Goal: Task Accomplishment & Management: Use online tool/utility

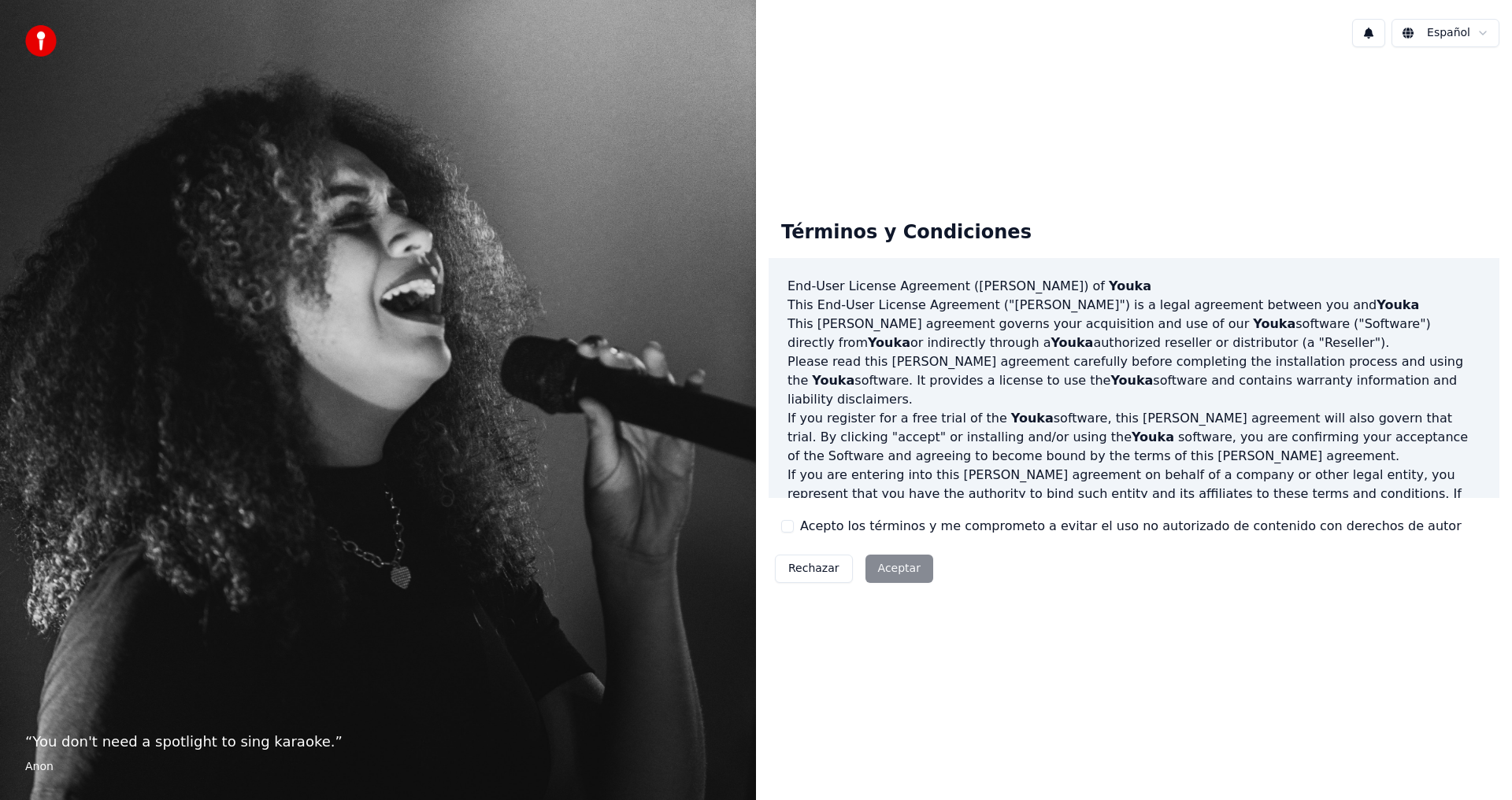
click at [790, 523] on button "Acepto los términos y me comprometo a evitar el uso no autorizado de contenido …" at bounding box center [787, 526] width 12 height 12
click at [881, 571] on button "Aceptar" at bounding box center [899, 569] width 68 height 28
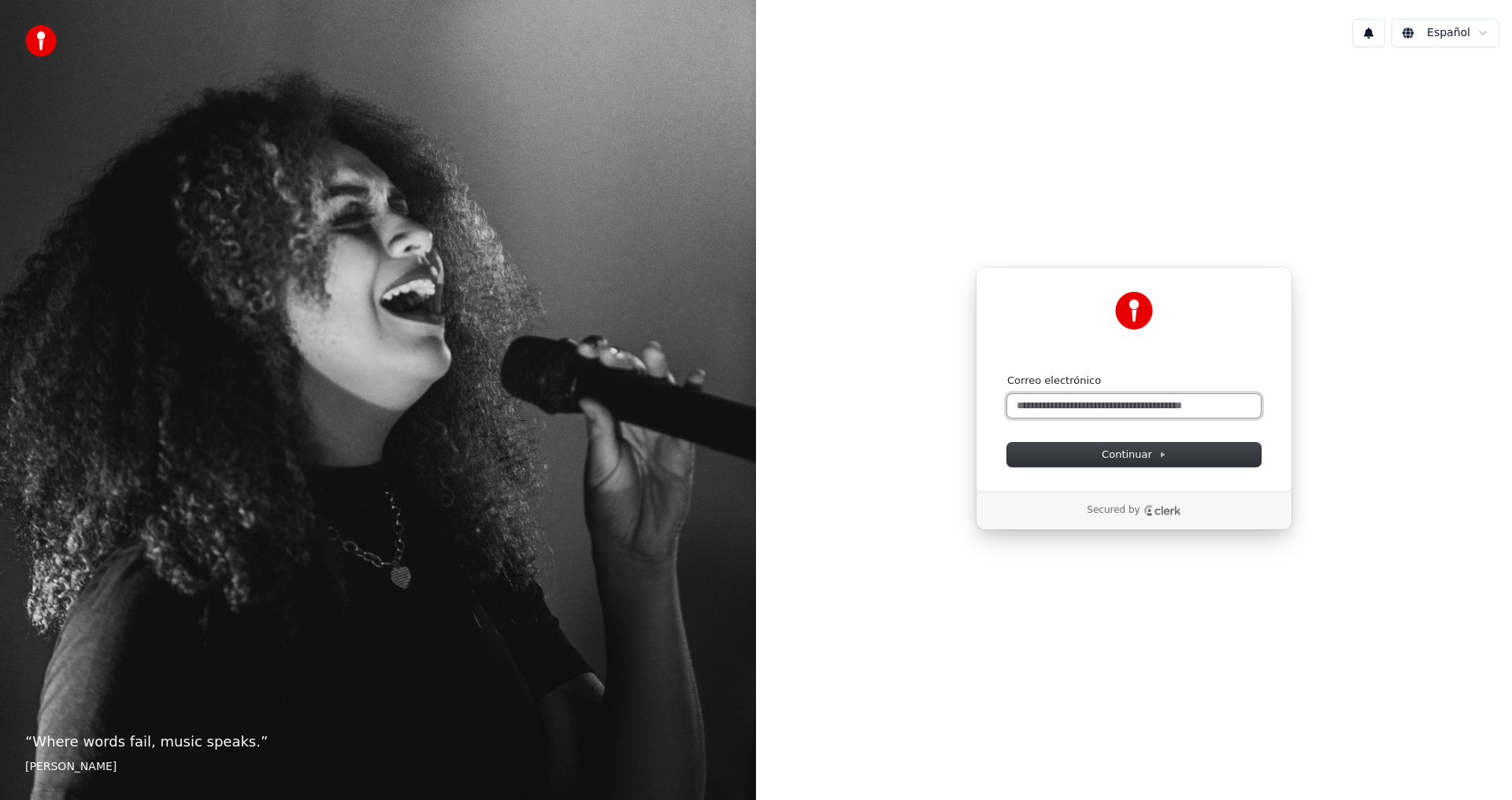
click at [1078, 408] on input "Correo electrónico" at bounding box center [1134, 406] width 254 height 24
click at [1081, 413] on input "Correo electrónico" at bounding box center [1134, 406] width 254 height 24
click at [1035, 406] on input "Correo electrónico" at bounding box center [1134, 406] width 254 height 24
paste input "**********"
click at [1147, 459] on span "Continuar" at bounding box center [1133, 455] width 64 height 14
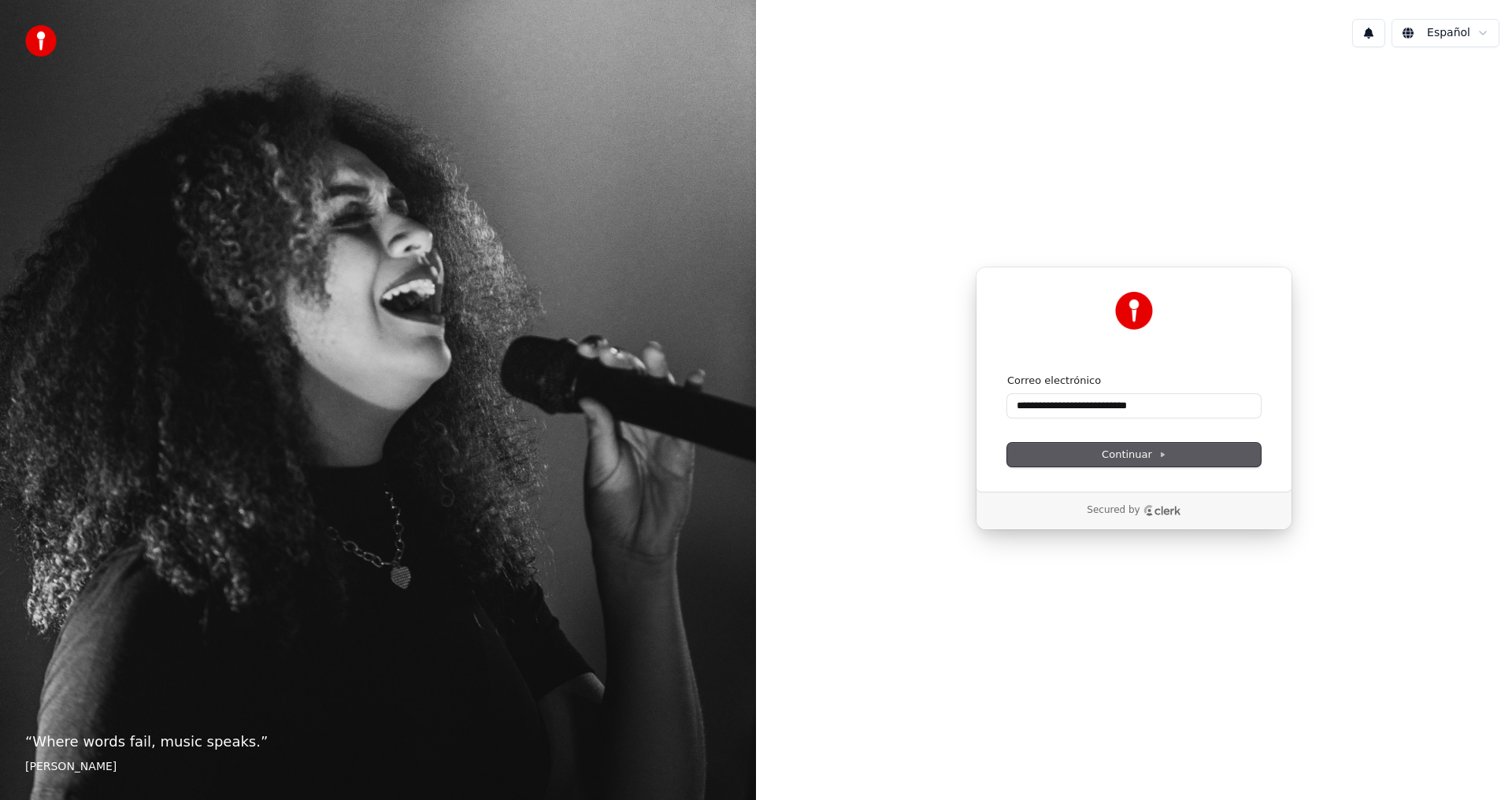
type input "**********"
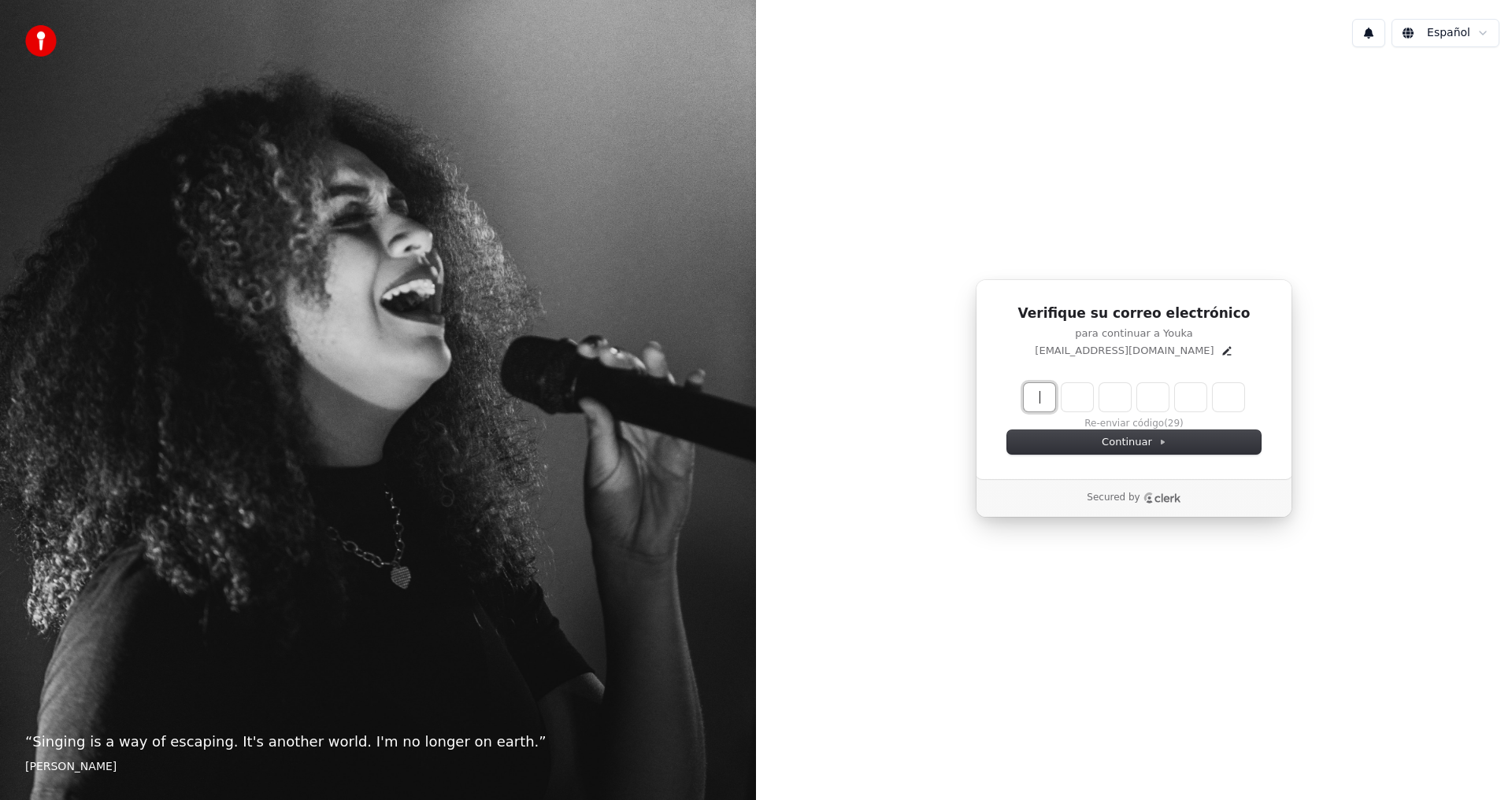
click at [1029, 406] on input "Enter verification code" at bounding box center [1149, 397] width 252 height 28
type input "******"
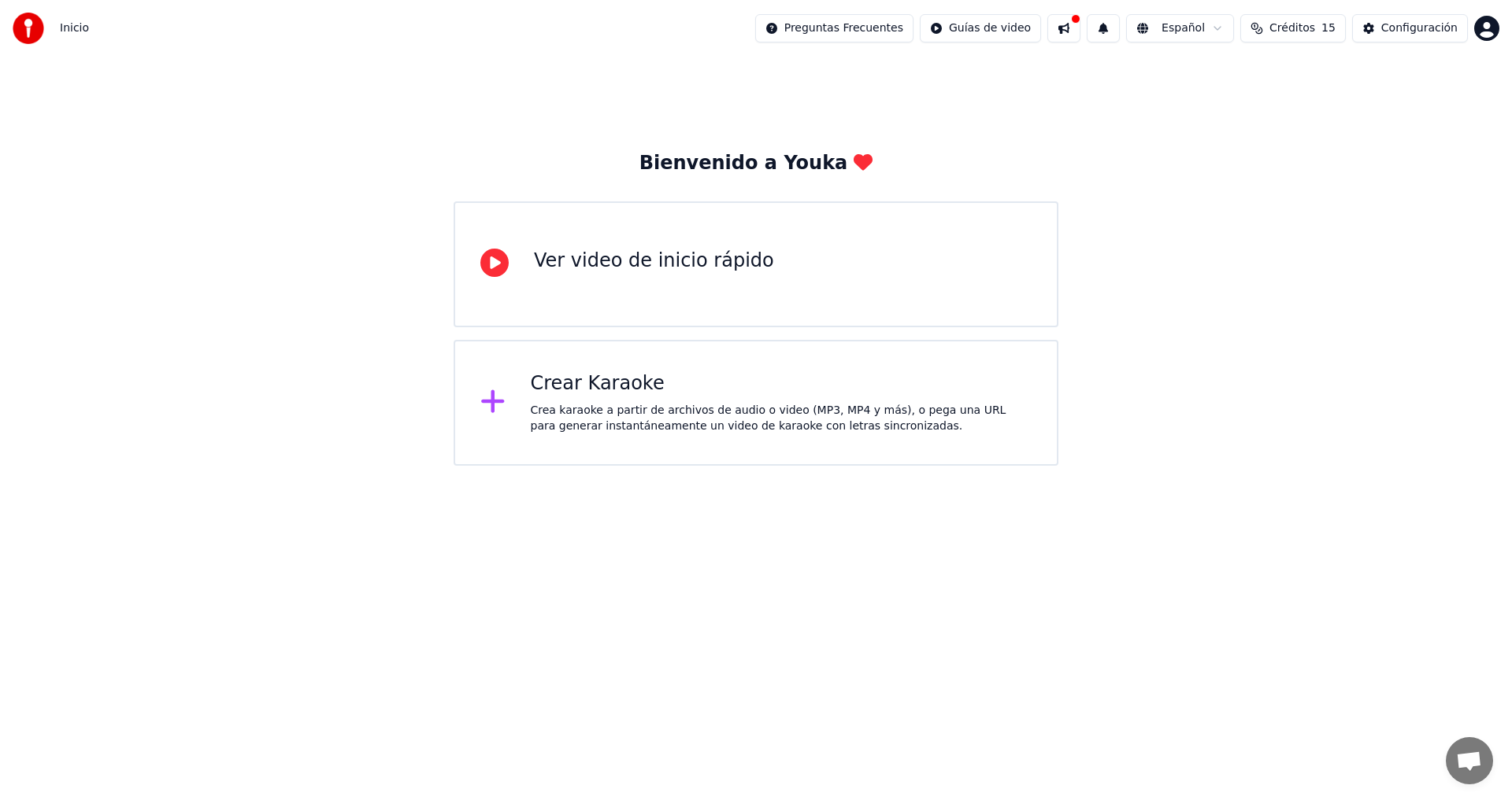
click at [599, 383] on div "Crear Karaoke" at bounding box center [782, 384] width 502 height 26
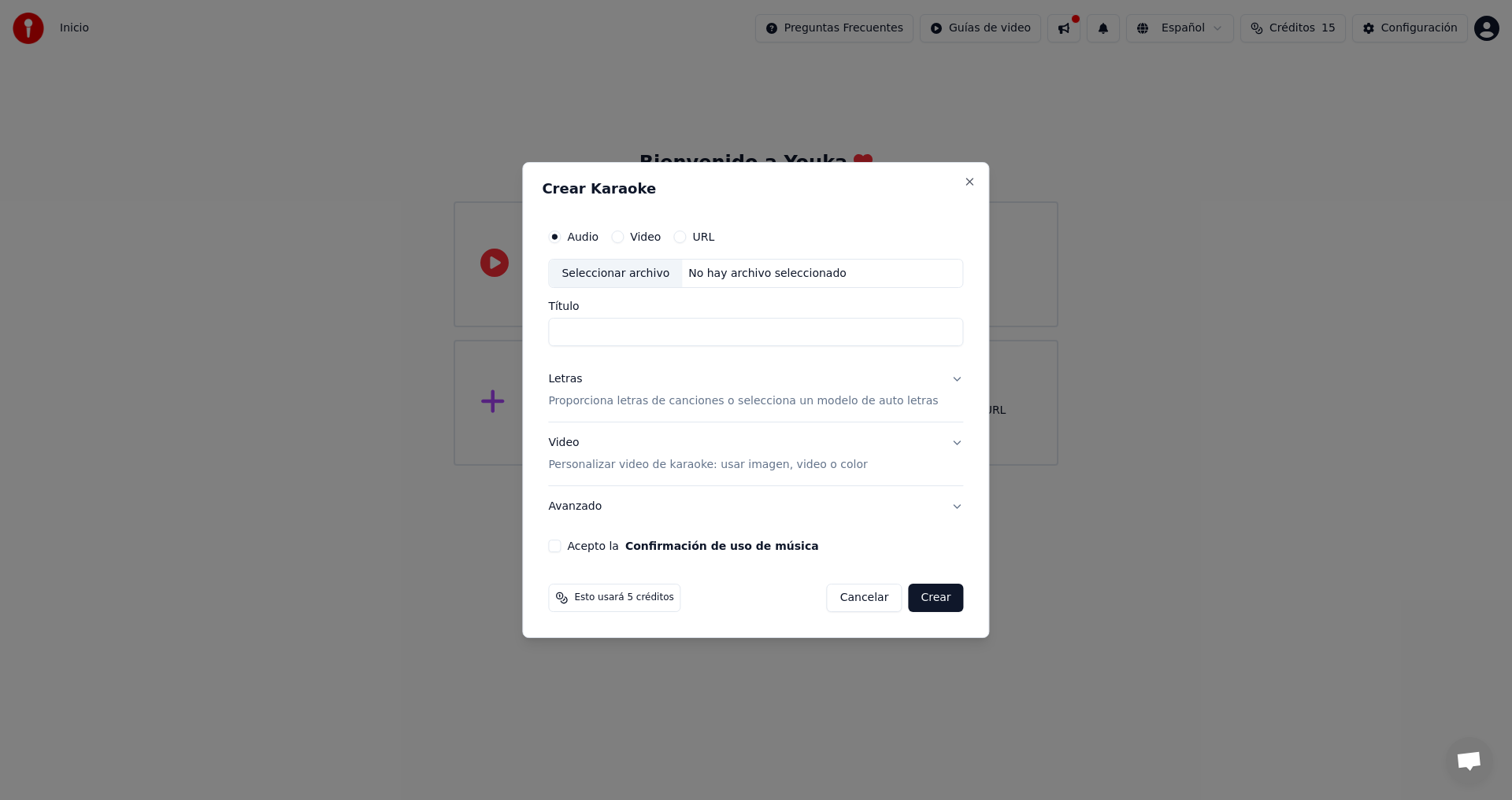
click at [623, 234] on button "Video" at bounding box center [617, 237] width 12 height 12
click at [686, 240] on button "URL" at bounding box center [679, 237] width 12 height 12
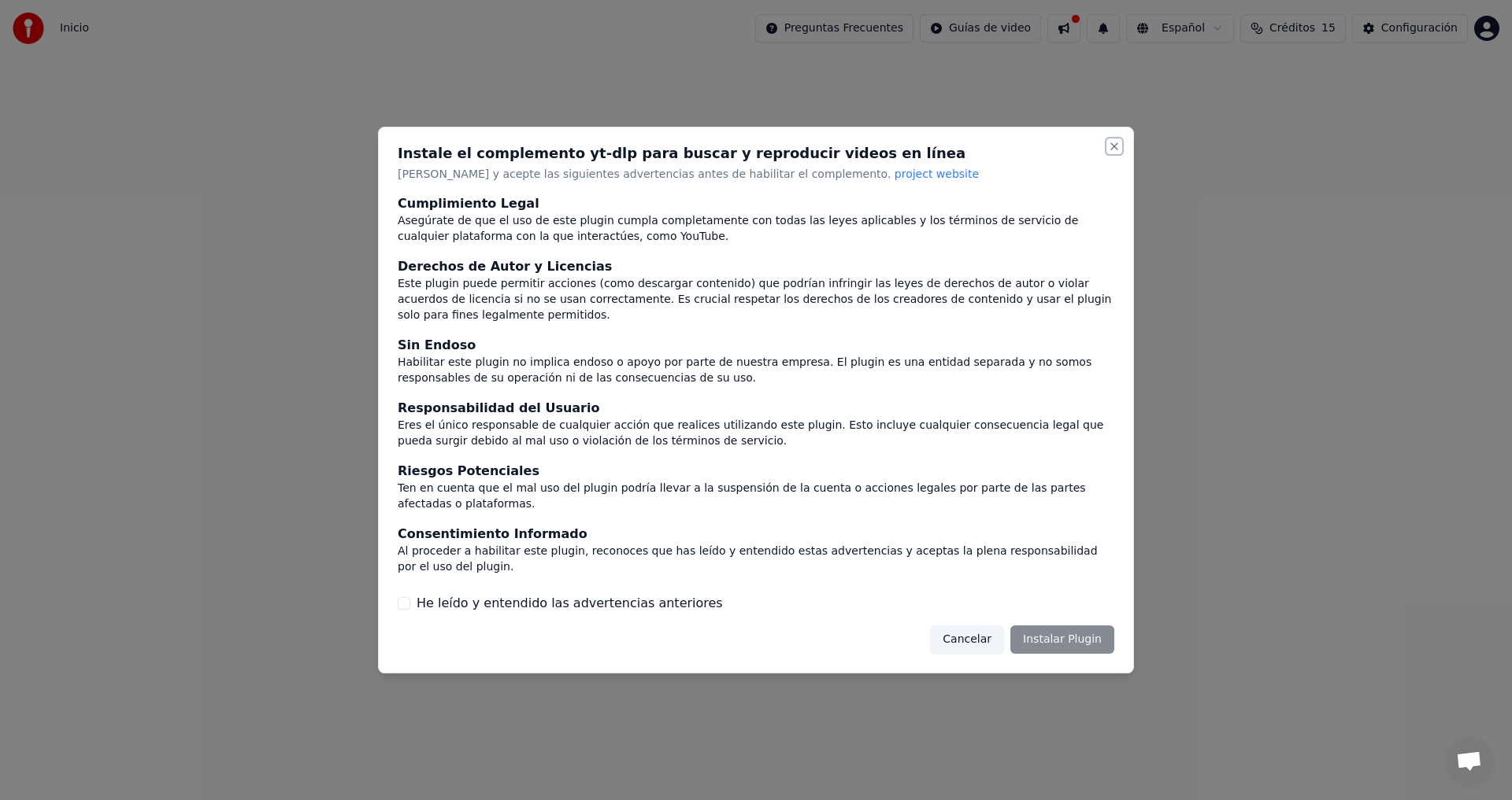
click at [1110, 152] on button "Close" at bounding box center [1114, 146] width 12 height 12
click at [1118, 152] on button "Close" at bounding box center [1114, 146] width 12 height 12
click at [581, 594] on label "He leído y entendido las advertencias anteriores" at bounding box center [570, 603] width 306 height 18
click at [410, 598] on button "He leído y entendido las advertencias anteriores" at bounding box center [404, 604] width 12 height 12
click at [976, 626] on button "Cancelar" at bounding box center [967, 640] width 74 height 28
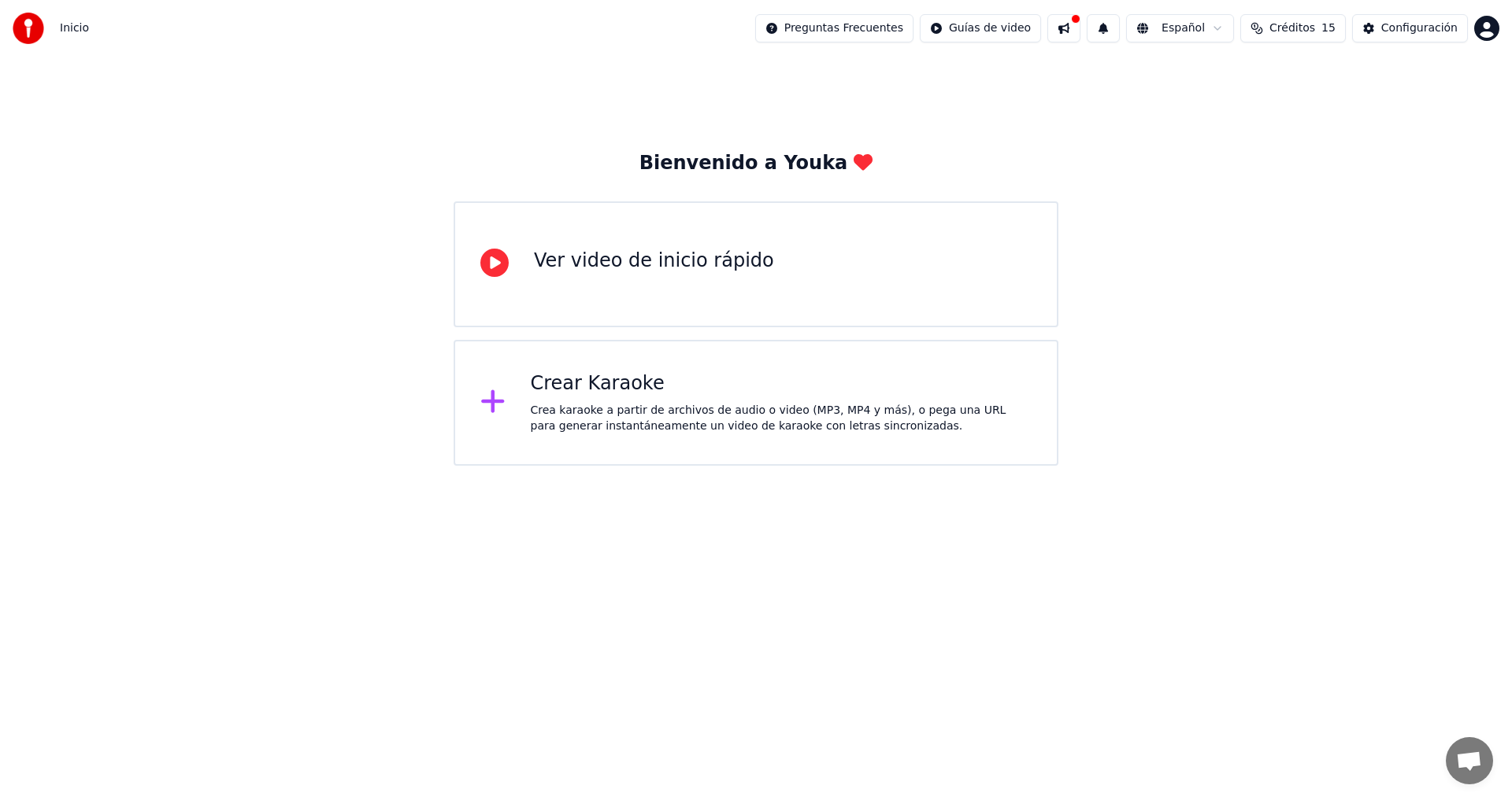
click at [599, 393] on div "Crear Karaoke" at bounding box center [782, 384] width 502 height 26
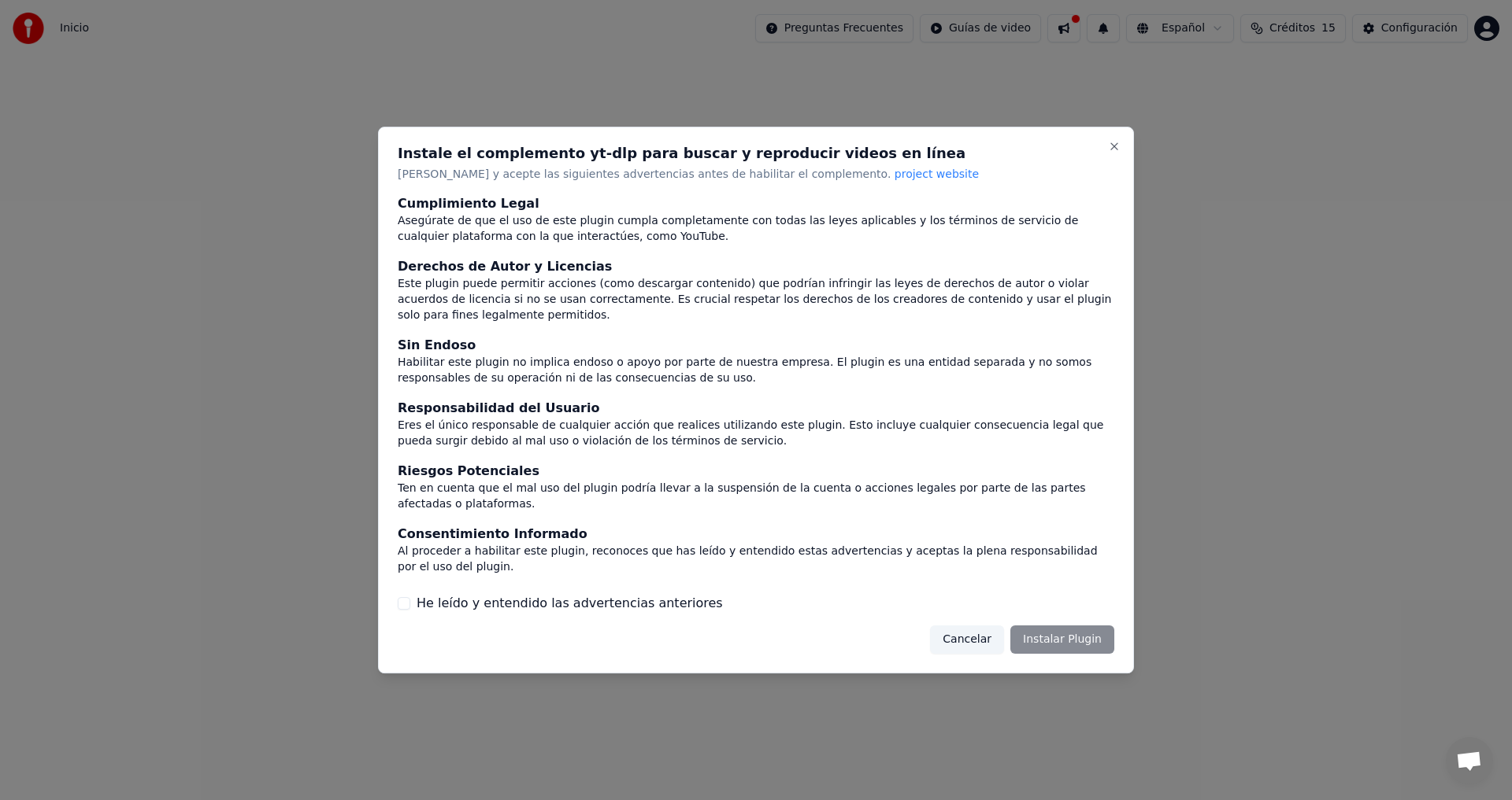
click at [1105, 160] on h2 "Instale el complemento yt-dlp para buscar y reproducir videos en línea" at bounding box center [756, 153] width 717 height 14
click at [472, 594] on label "He leído y entendido las advertencias anteriores" at bounding box center [570, 603] width 306 height 18
click at [410, 598] on button "He leído y entendido las advertencias anteriores" at bounding box center [404, 604] width 12 height 12
click at [1066, 626] on button "Instalar Plugin" at bounding box center [1062, 640] width 104 height 28
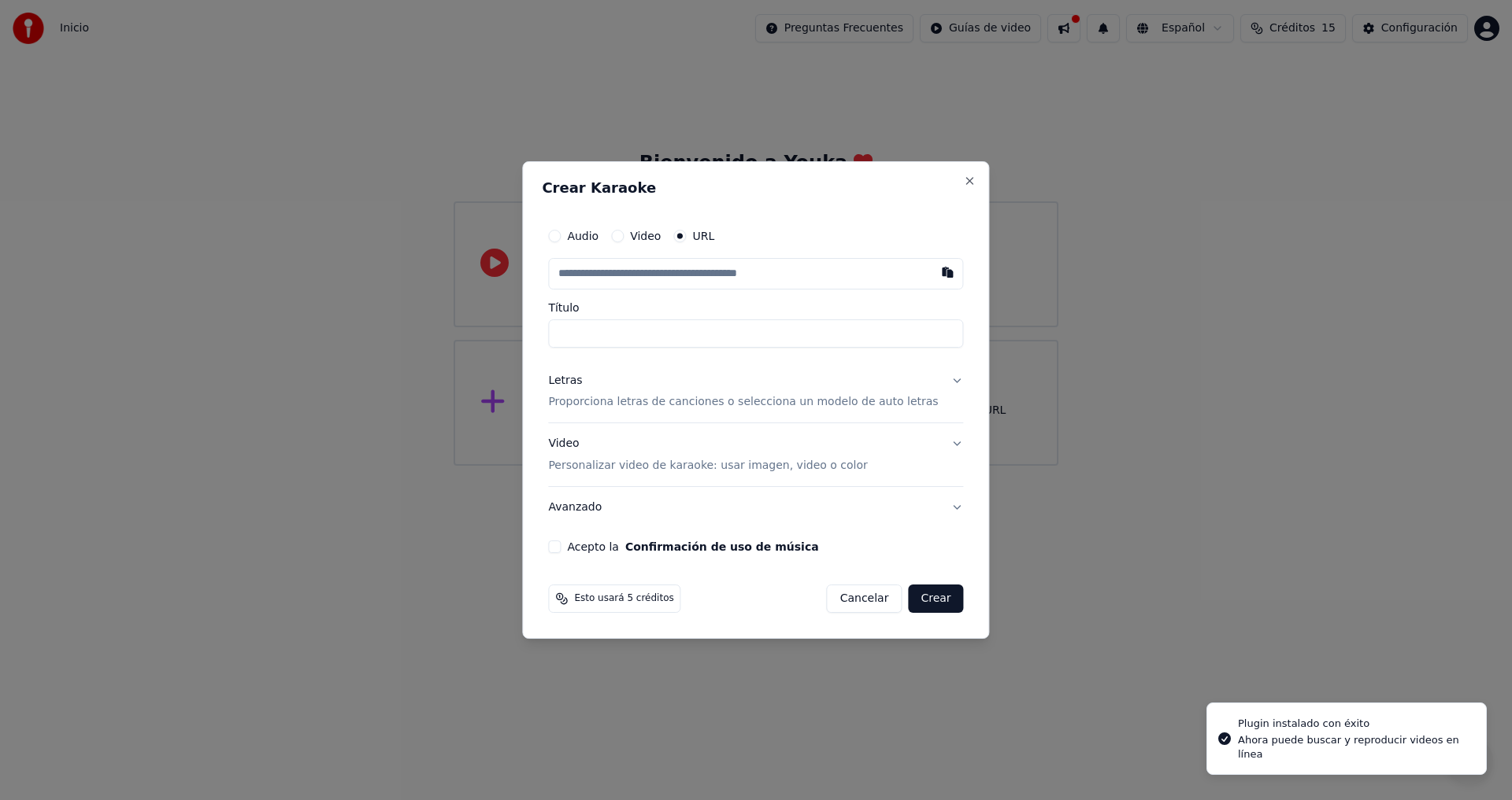
click at [657, 332] on input "Título" at bounding box center [755, 334] width 415 height 28
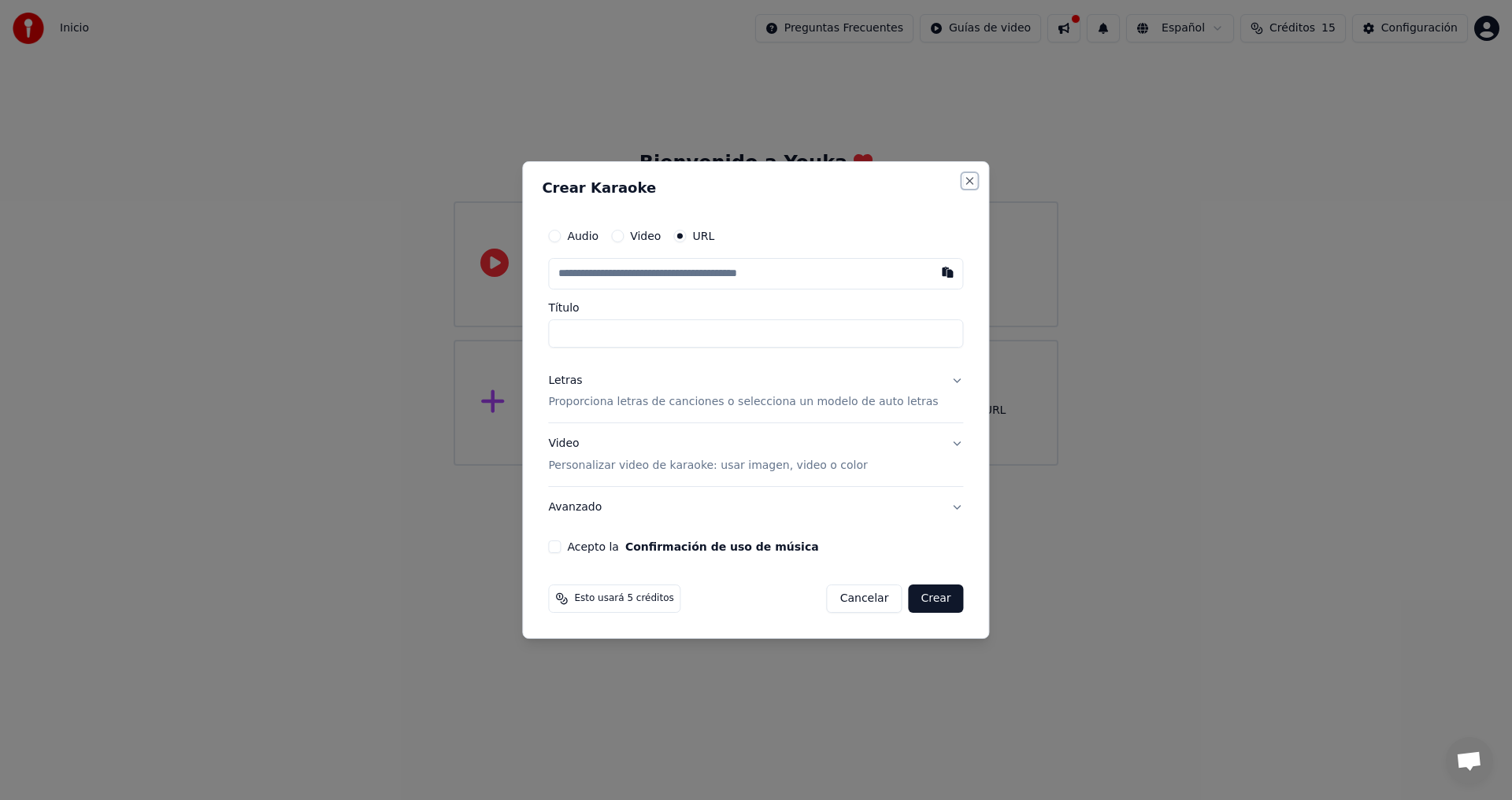
click at [963, 179] on button "Close" at bounding box center [970, 180] width 12 height 12
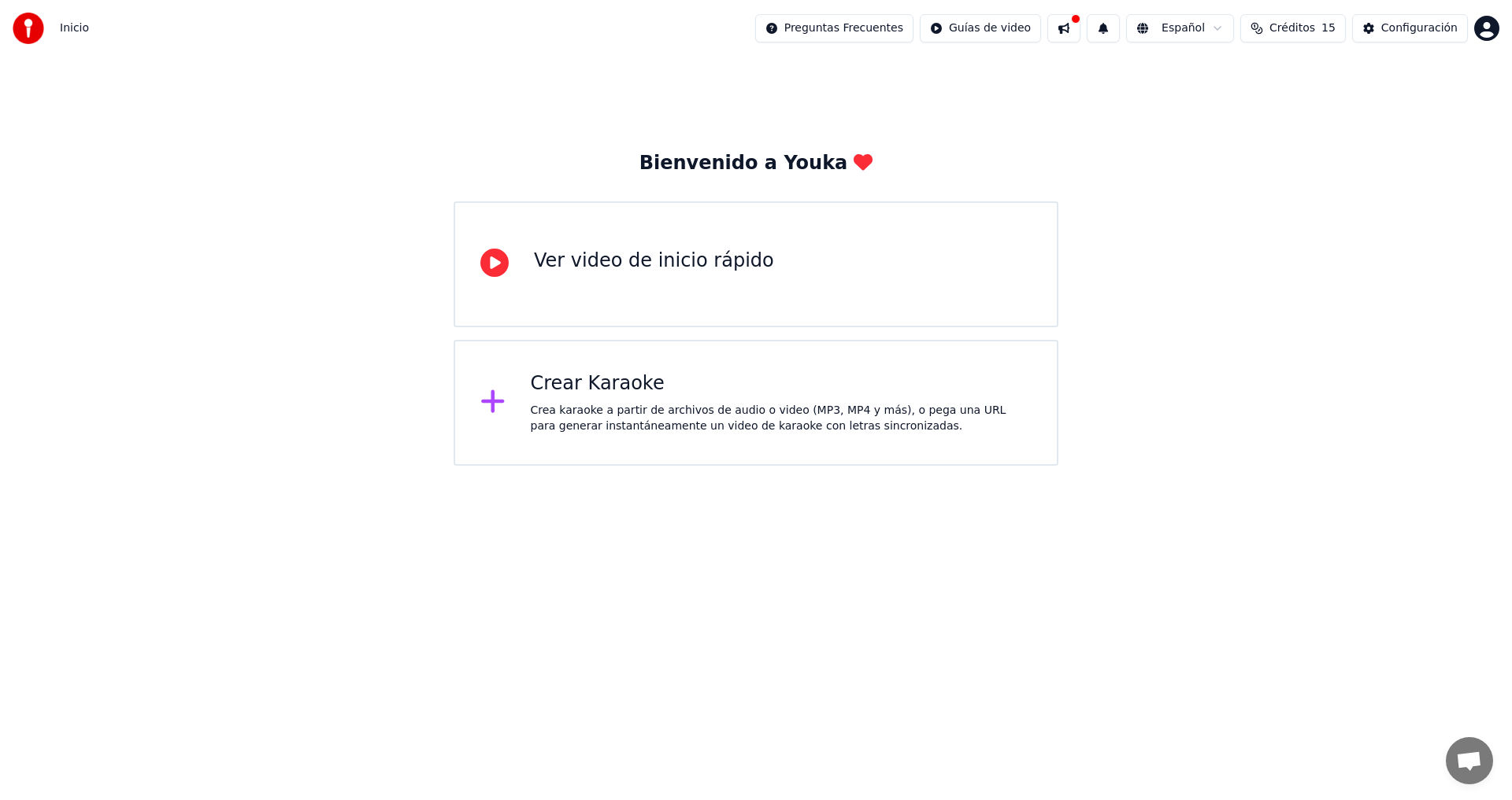
click at [618, 380] on div "Crear Karaoke" at bounding box center [782, 384] width 502 height 26
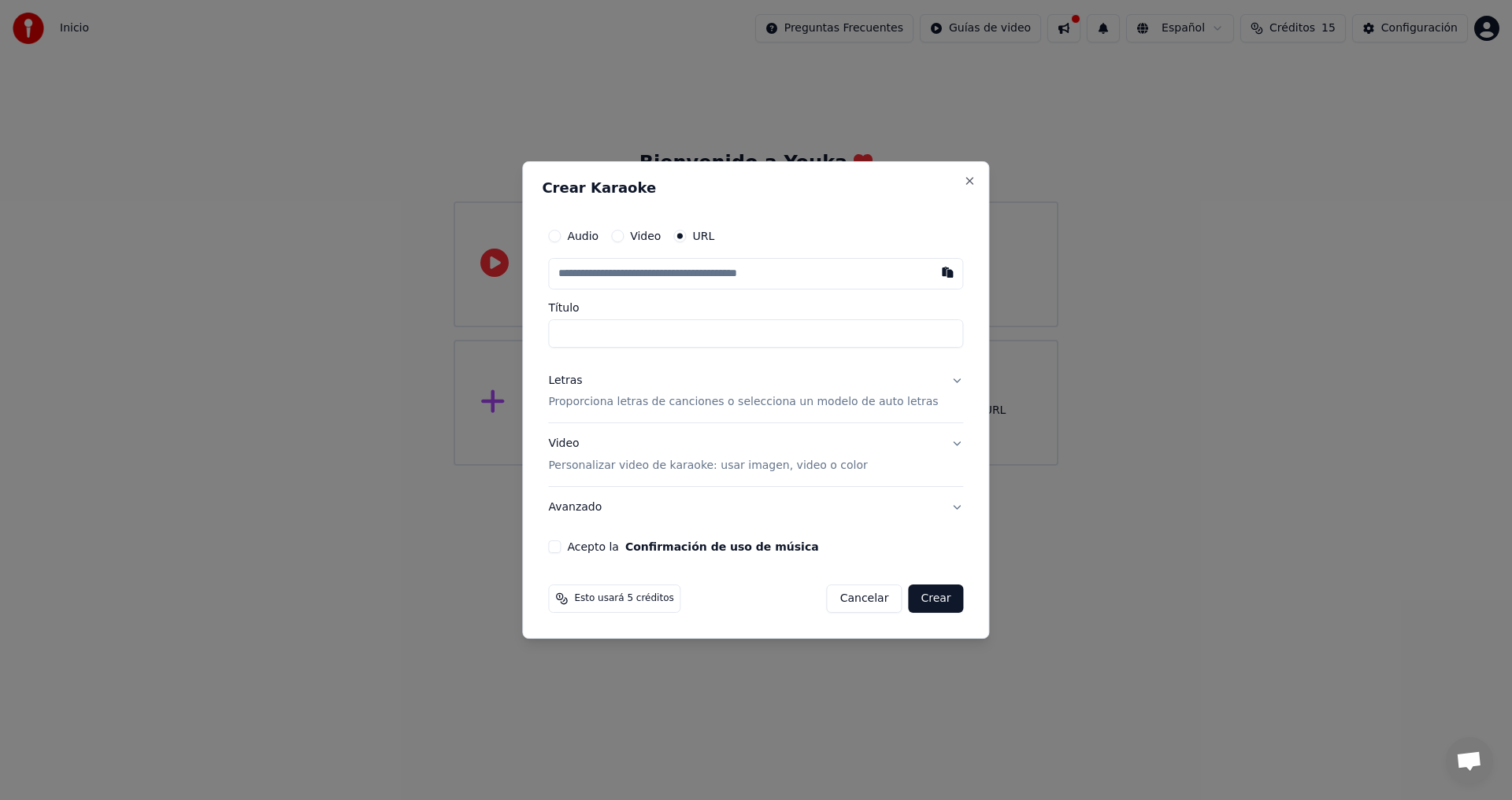
click at [623, 240] on button "Video" at bounding box center [617, 236] width 12 height 12
click at [638, 275] on div "Seleccionar archivo" at bounding box center [615, 274] width 133 height 28
type input "**********"
click at [673, 401] on p "Proporciona letras de canciones o selecciona un modelo de auto letras" at bounding box center [742, 402] width 390 height 16
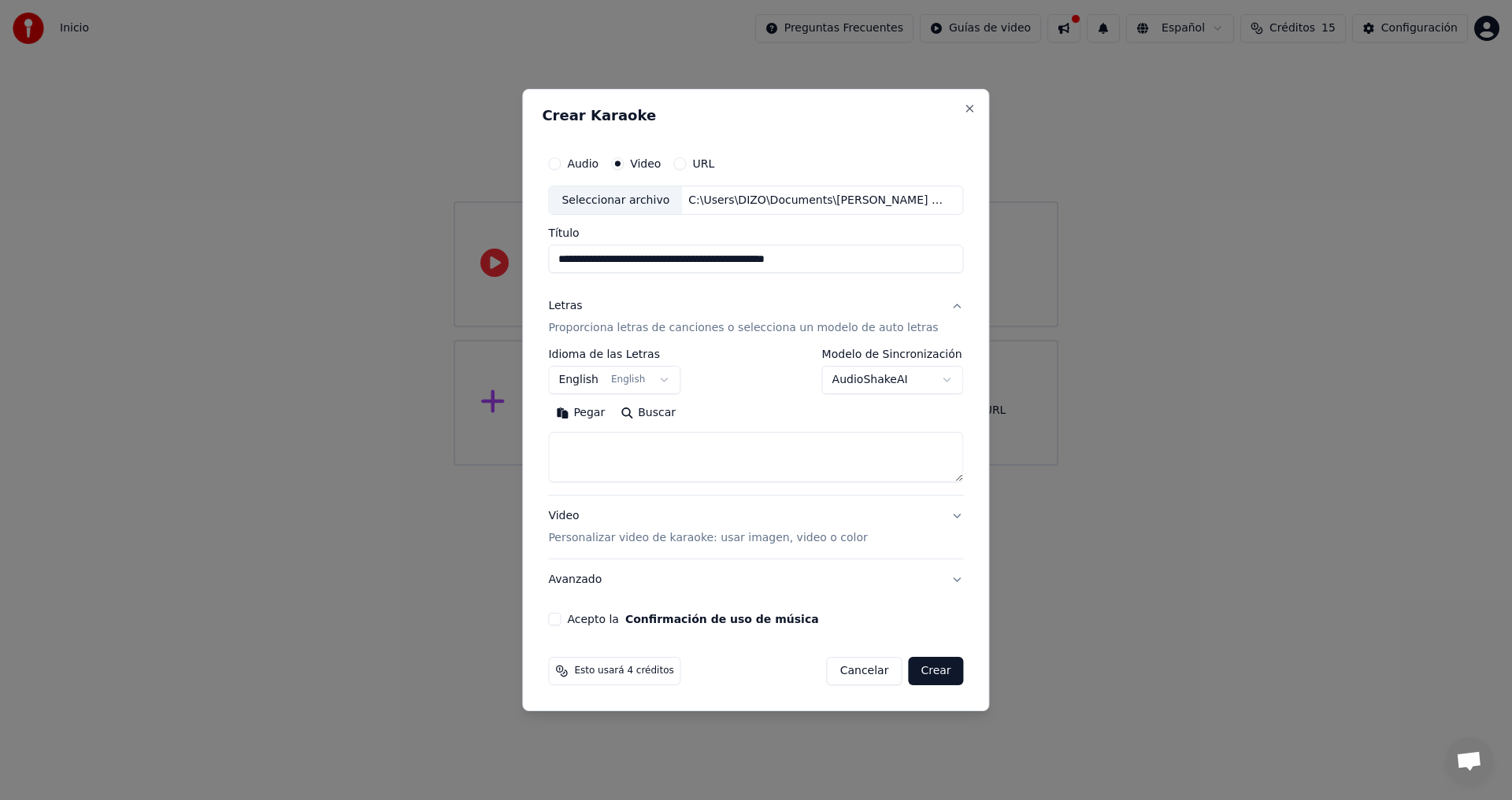
click at [638, 459] on textarea at bounding box center [755, 458] width 415 height 50
click at [660, 384] on button "English English" at bounding box center [614, 381] width 132 height 28
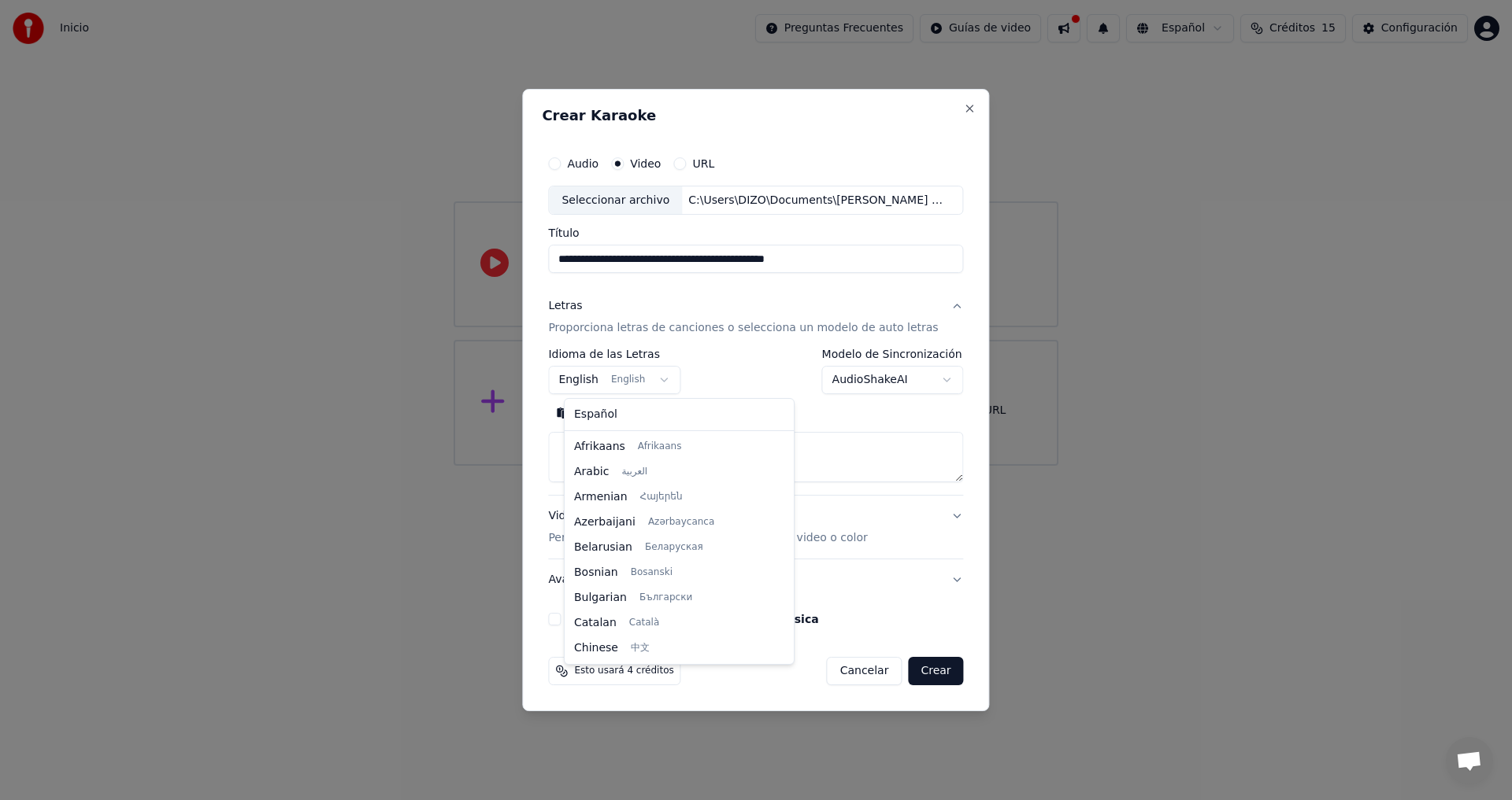
scroll to position [126, 0]
select select "**"
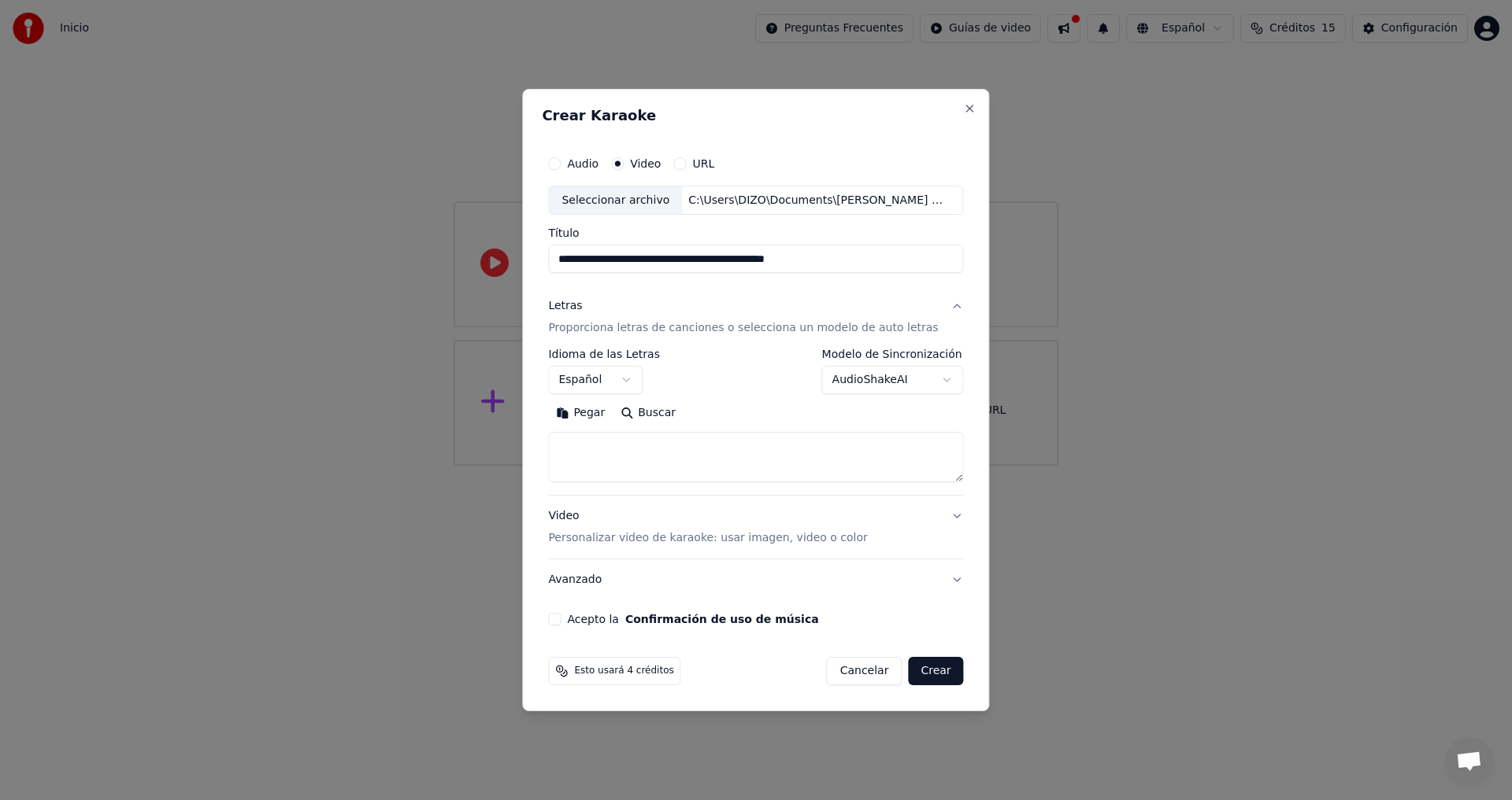
click at [656, 413] on button "Buscar" at bounding box center [648, 414] width 70 height 26
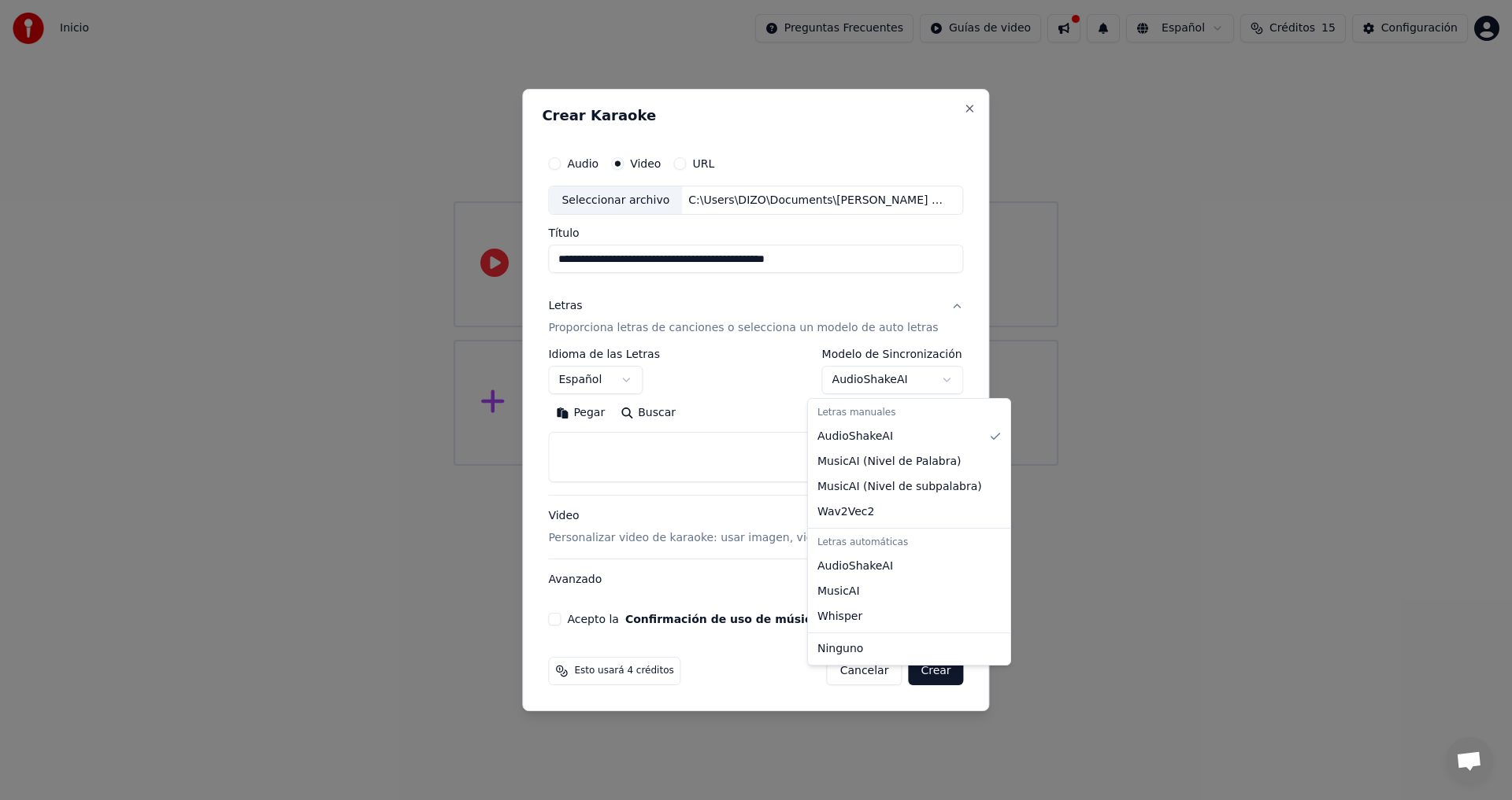
click at [867, 387] on body "**********" at bounding box center [756, 232] width 1512 height 466
click at [1154, 333] on div at bounding box center [756, 400] width 1512 height 800
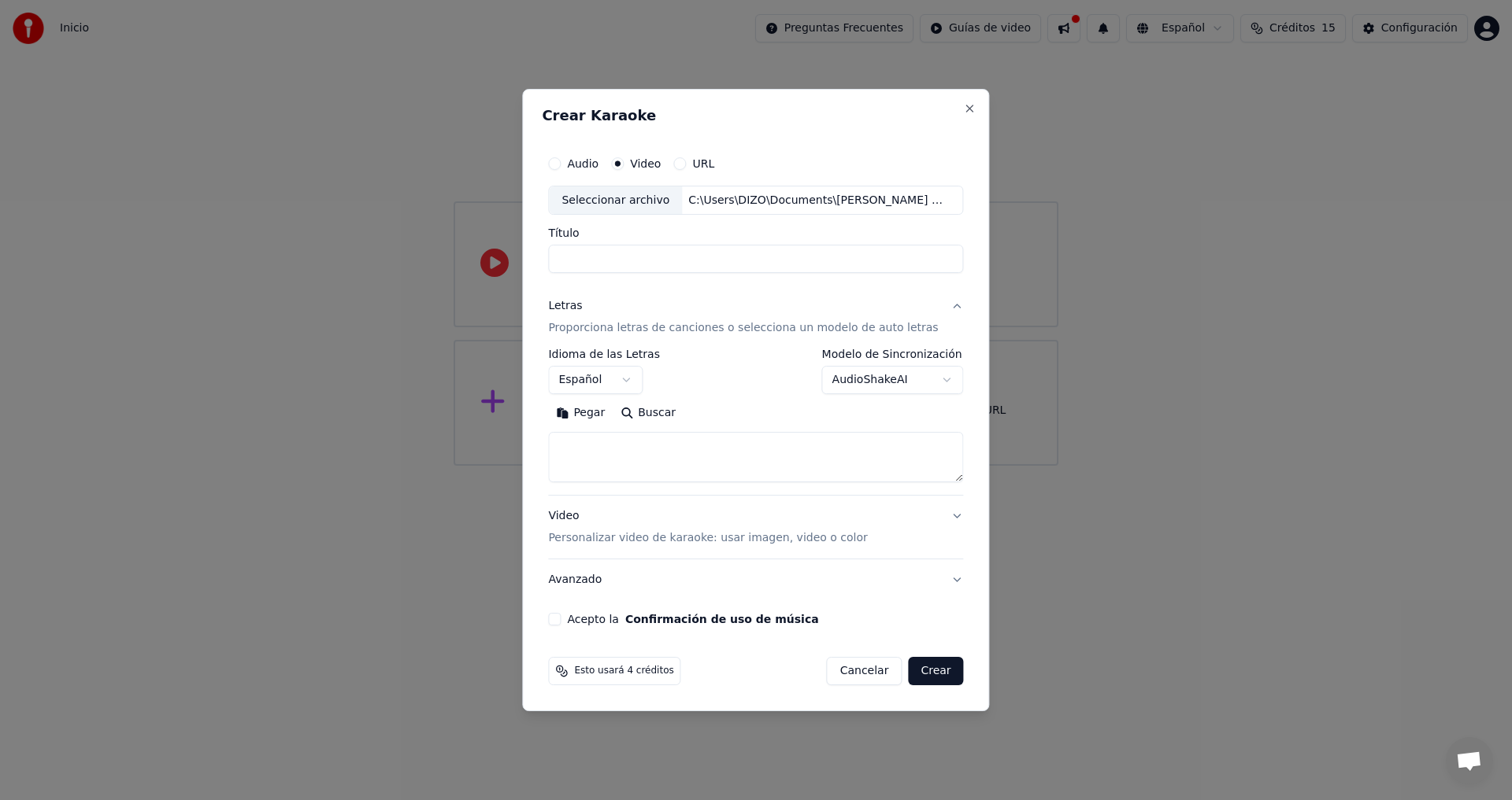
select select
